Goal: Information Seeking & Learning: Learn about a topic

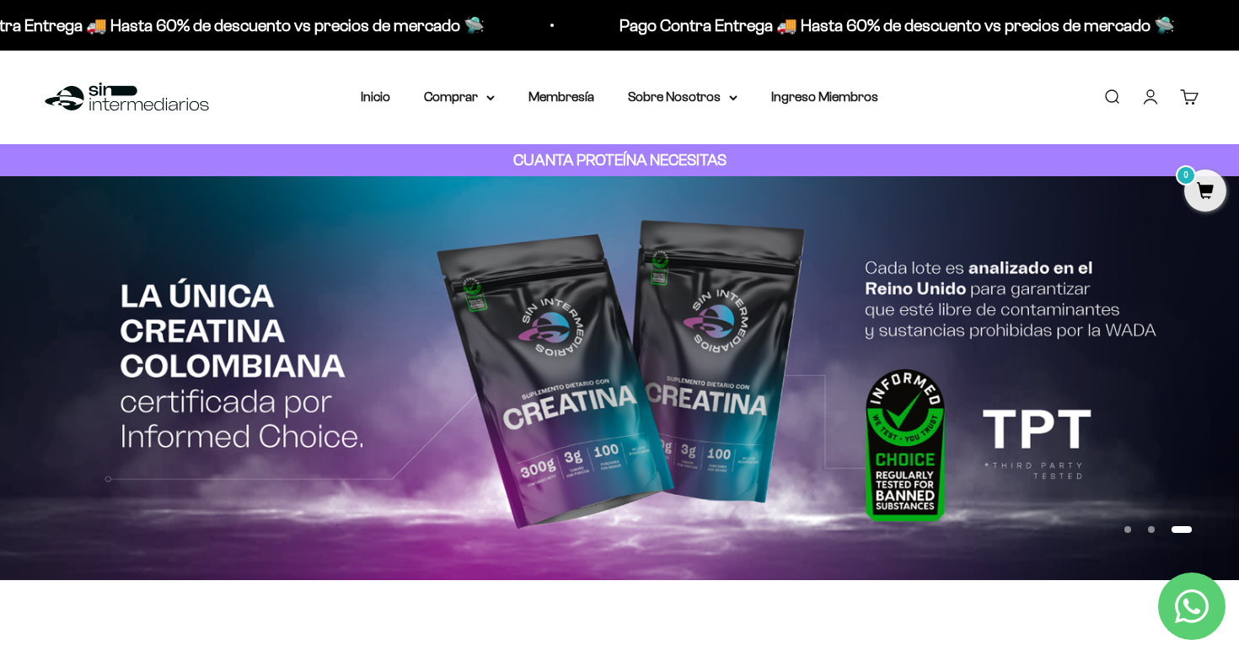
click at [755, 130] on div "Menú Buscar Inicio Comprar Proteínas Ver Todos Whey Iso Vegan Pancakes Pre-Entr…" at bounding box center [619, 98] width 1239 height 94
click at [669, 147] on div "CUANTA PROTEÍNA NECESITAS" at bounding box center [619, 160] width 1239 height 33
click at [661, 167] on strong "CUANTA PROTEÍNA NECESITAS" at bounding box center [619, 160] width 213 height 18
click at [647, 154] on strong "CUANTA PROTEÍNA NECESITAS" at bounding box center [619, 160] width 213 height 18
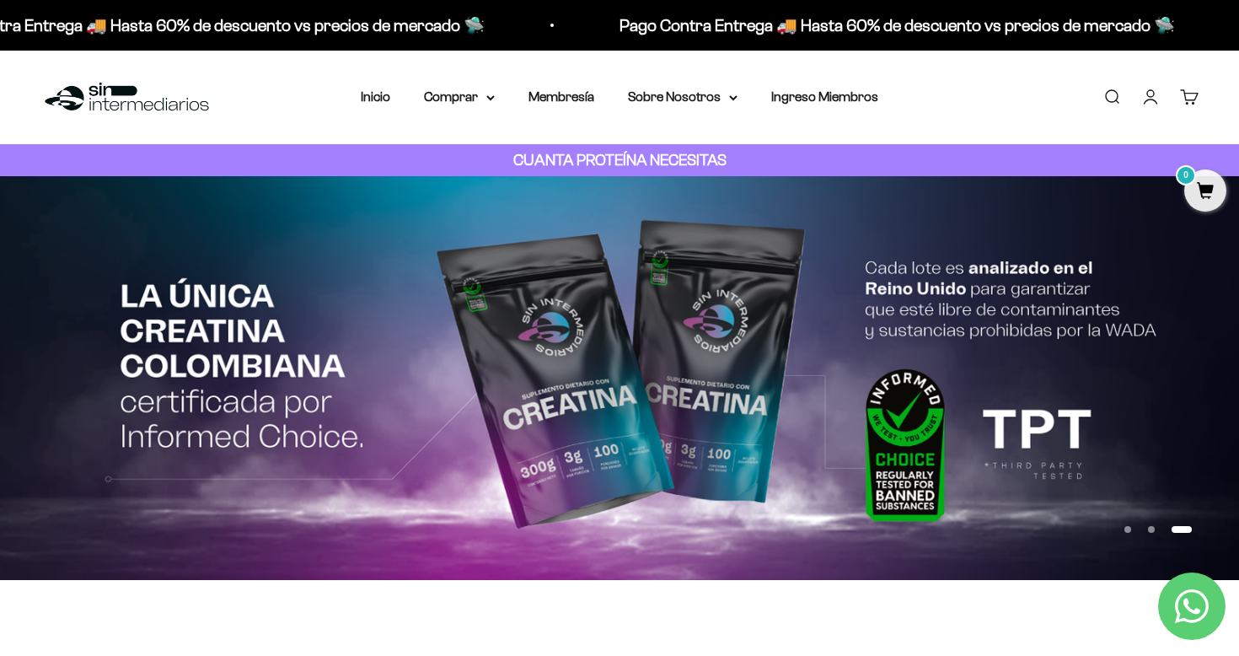
click at [647, 154] on strong "CUANTA PROTEÍNA NECESITAS" at bounding box center [619, 160] width 213 height 18
click at [606, 162] on strong "CUANTA PROTEÍNA NECESITAS" at bounding box center [619, 160] width 213 height 18
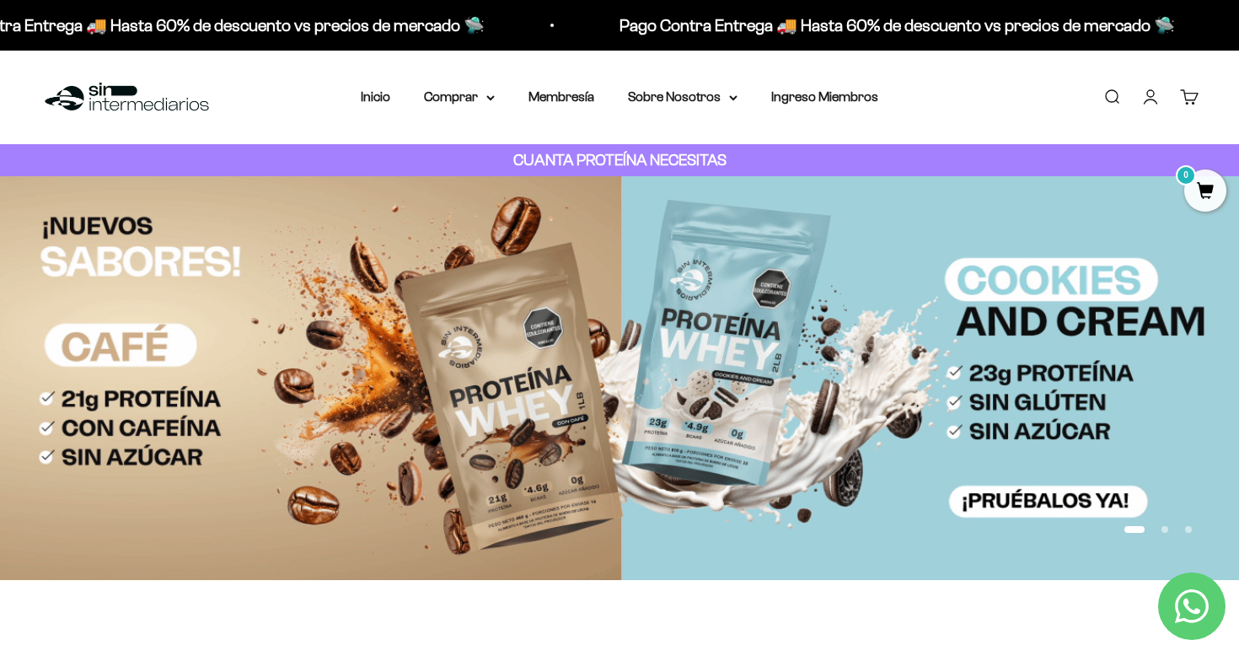
click at [606, 162] on strong "CUANTA PROTEÍNA NECESITAS" at bounding box center [619, 160] width 213 height 18
click at [616, 162] on strong "CUANTA PROTEÍNA NECESITAS" at bounding box center [619, 160] width 213 height 18
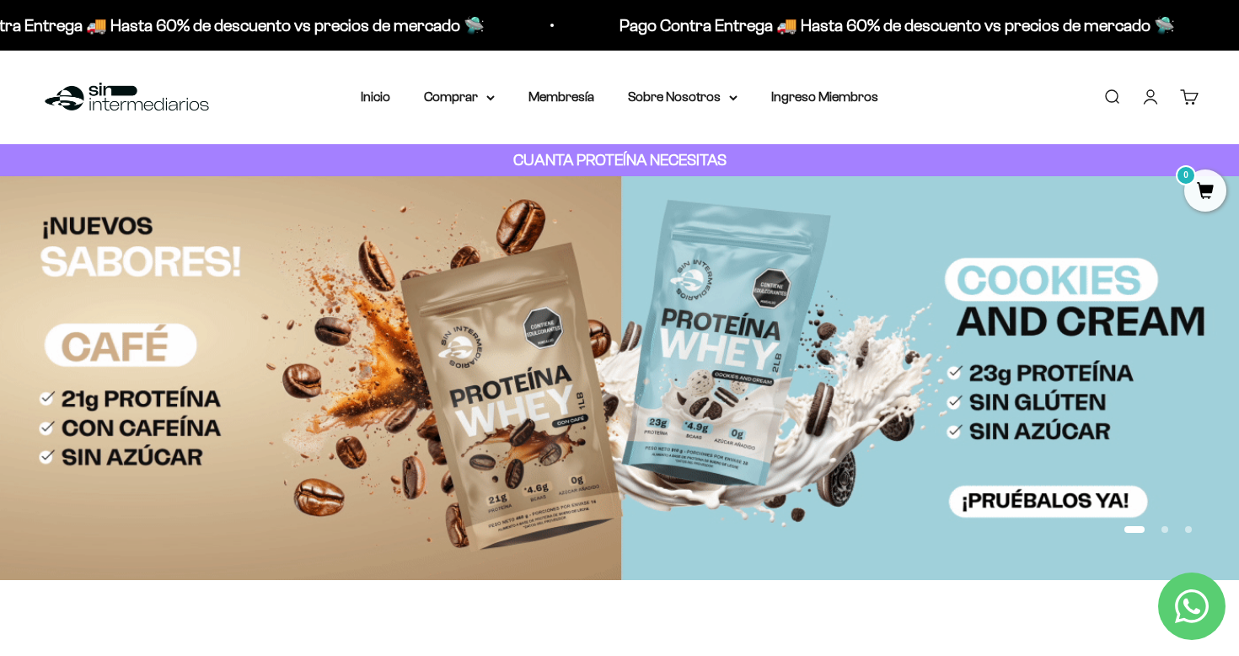
click at [616, 162] on strong "CUANTA PROTEÍNA NECESITAS" at bounding box center [619, 160] width 213 height 18
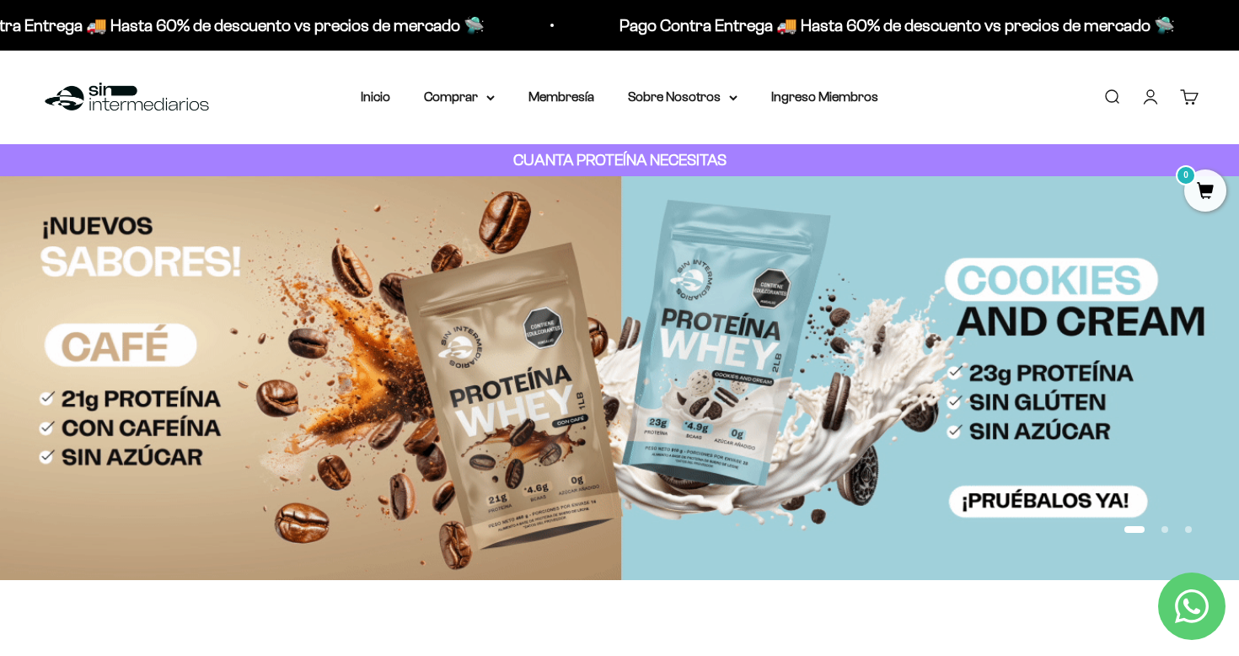
click at [616, 162] on strong "CUANTA PROTEÍNA NECESITAS" at bounding box center [619, 160] width 213 height 18
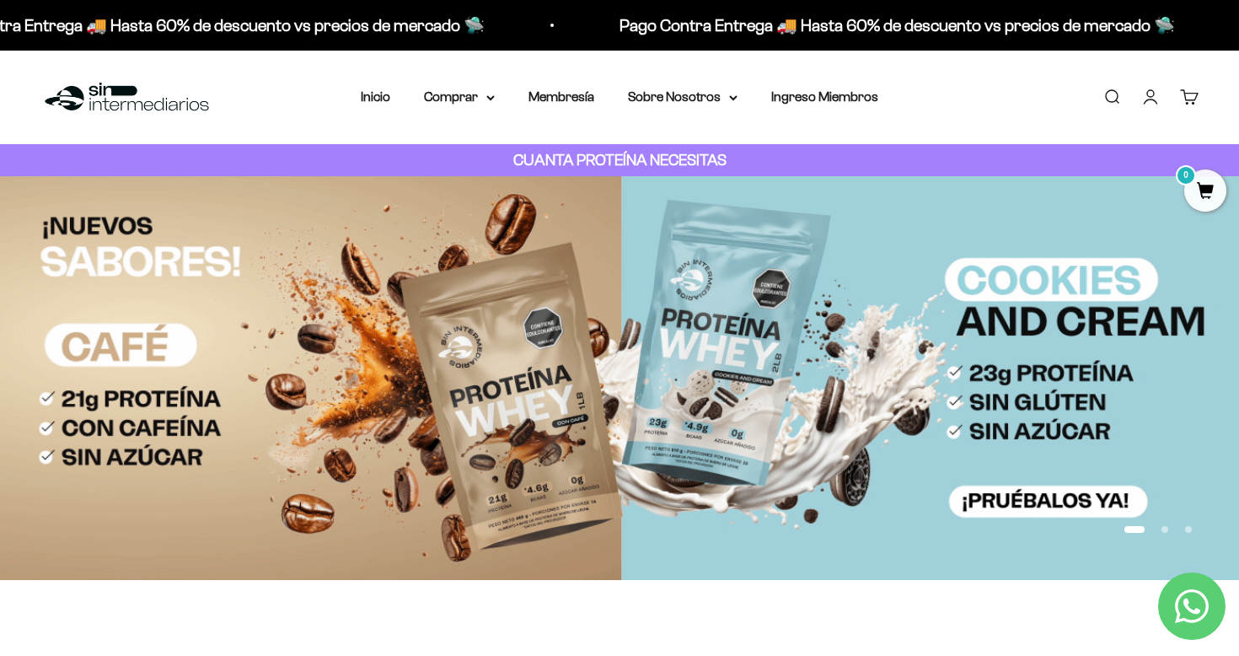
click at [515, 174] on div "CUANTA PROTEÍNA NECESITAS" at bounding box center [619, 160] width 1239 height 33
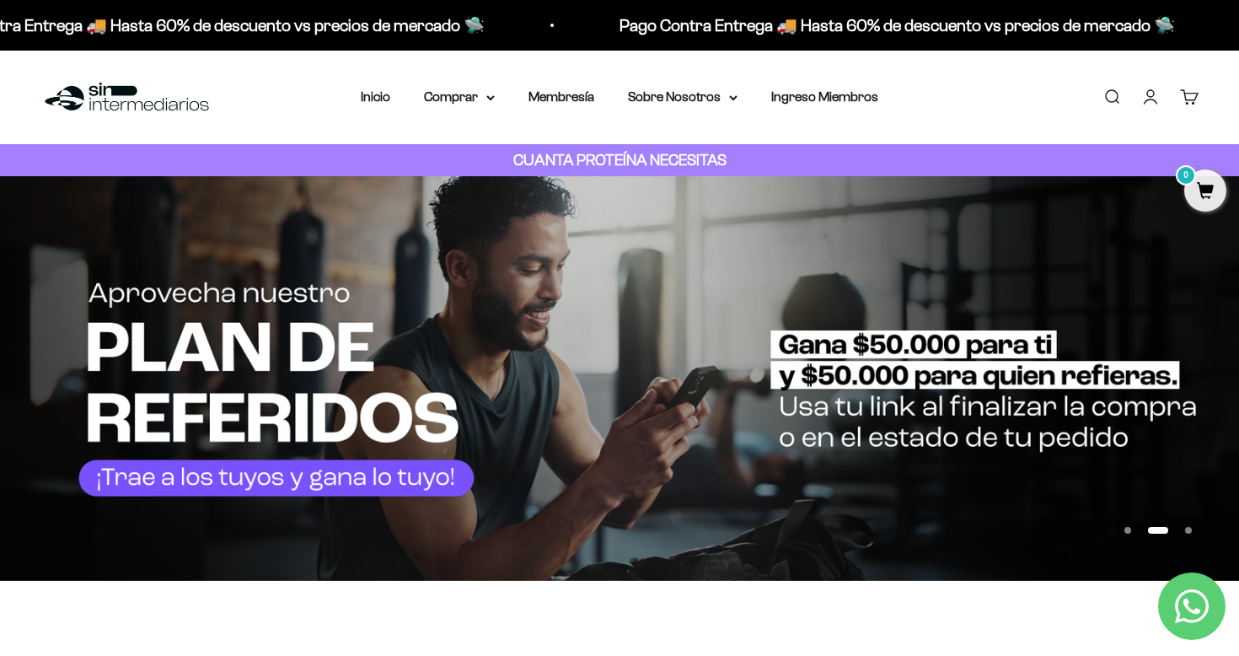
click at [576, 153] on strong "CUANTA PROTEÍNA NECESITAS" at bounding box center [619, 160] width 213 height 18
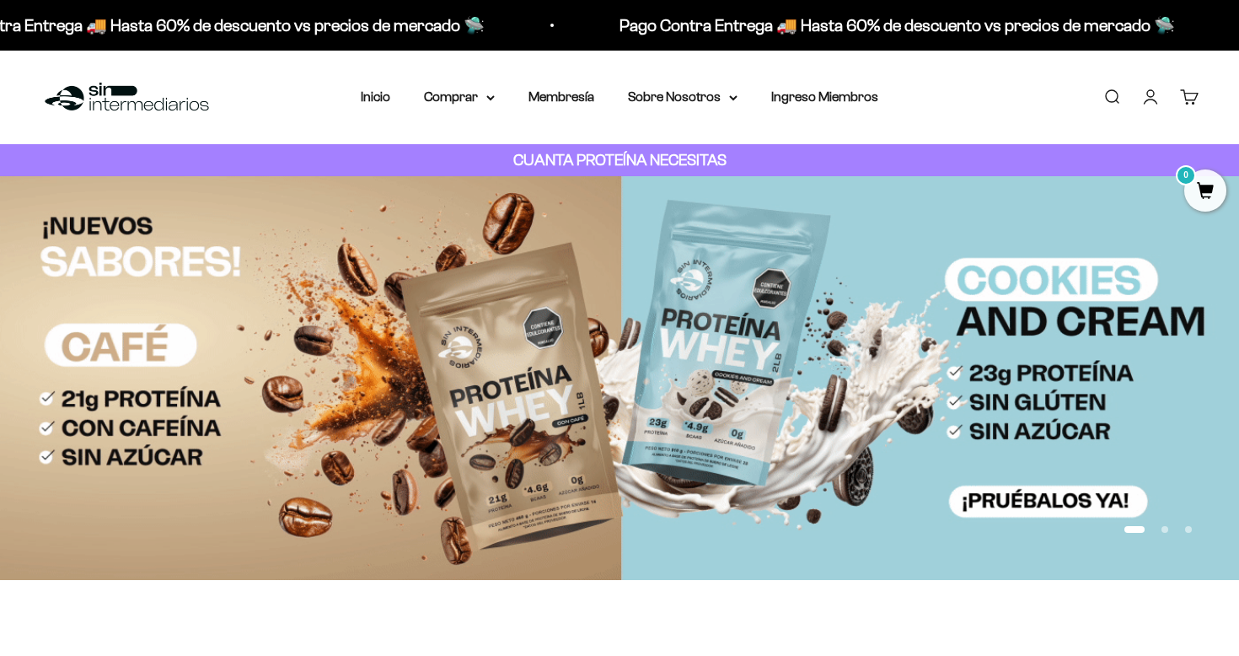
click at [615, 159] on strong "CUANTA PROTEÍNA NECESITAS" at bounding box center [619, 160] width 213 height 18
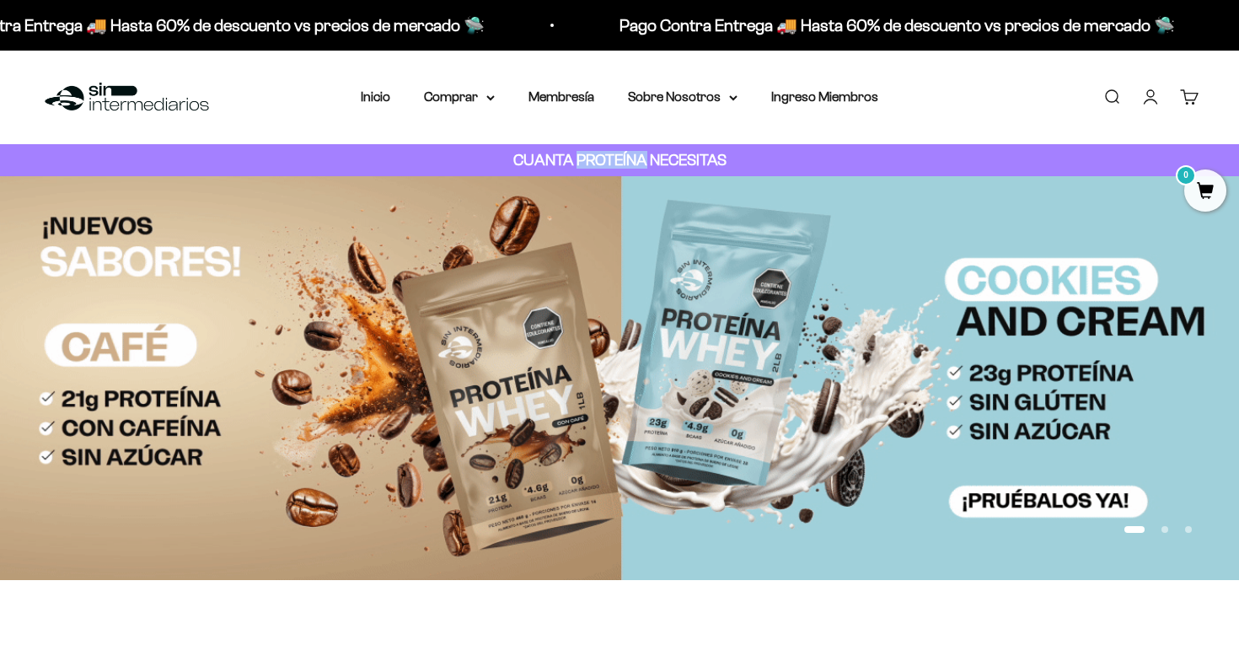
click at [615, 159] on strong "CUANTA PROTEÍNA NECESITAS" at bounding box center [619, 160] width 213 height 18
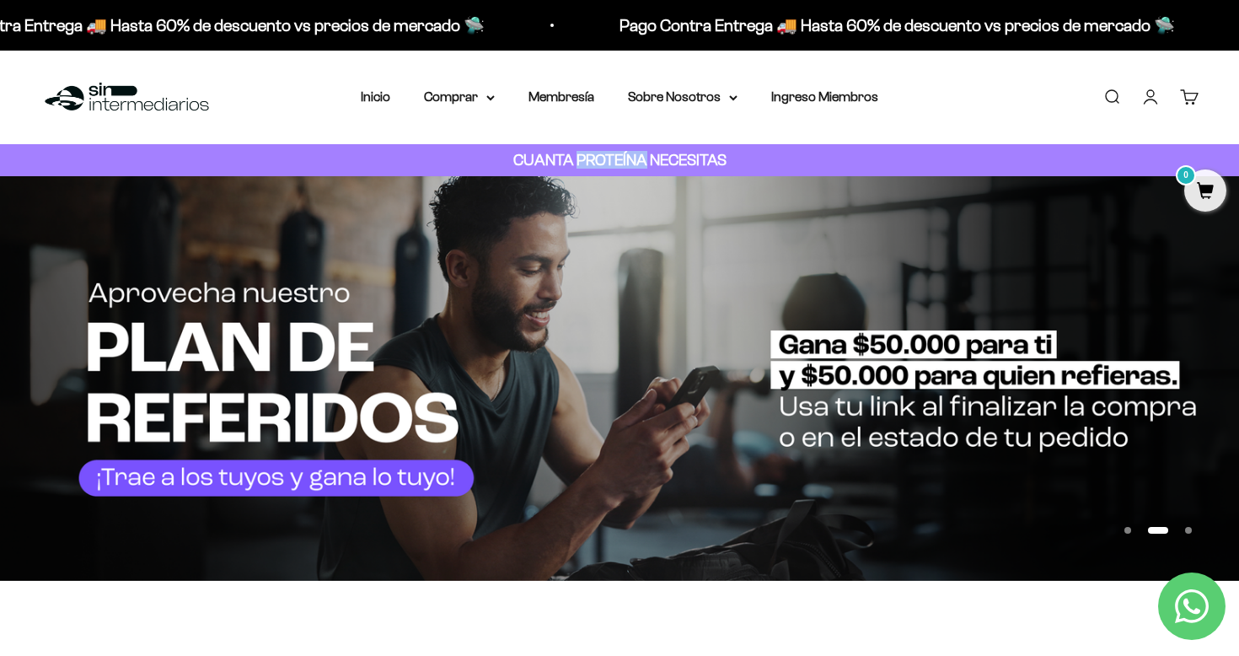
click at [599, 159] on strong "CUANTA PROTEÍNA NECESITAS" at bounding box center [619, 160] width 213 height 18
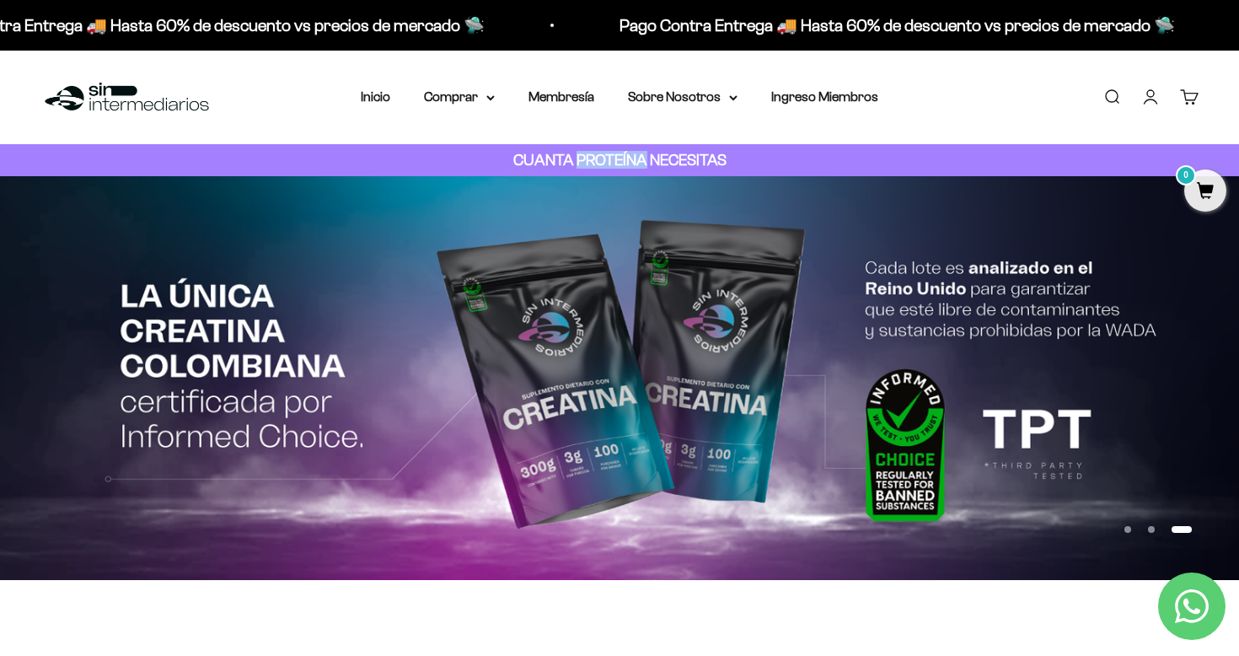
click at [639, 150] on p "CUANTA PROTEÍNA NECESITAS" at bounding box center [620, 160] width 222 height 24
